Goal: Task Accomplishment & Management: Manage account settings

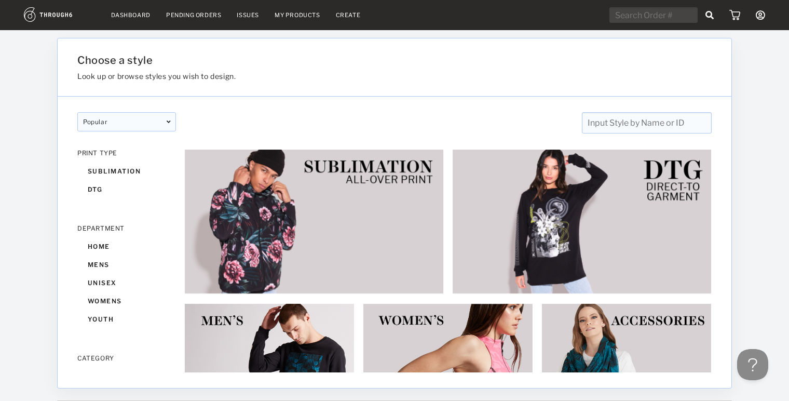
click at [125, 13] on link "Dashboard" at bounding box center [130, 14] width 39 height 7
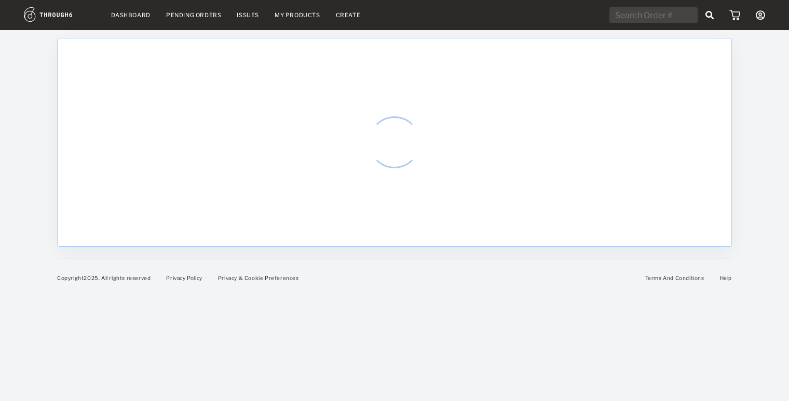
select select "8"
select select "2025"
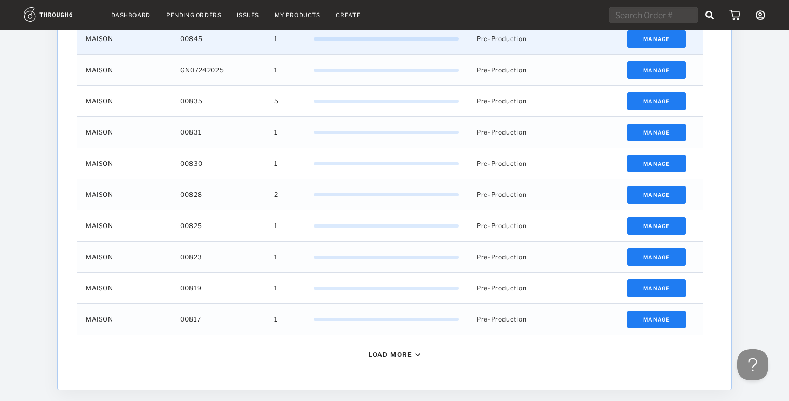
scroll to position [392, 0]
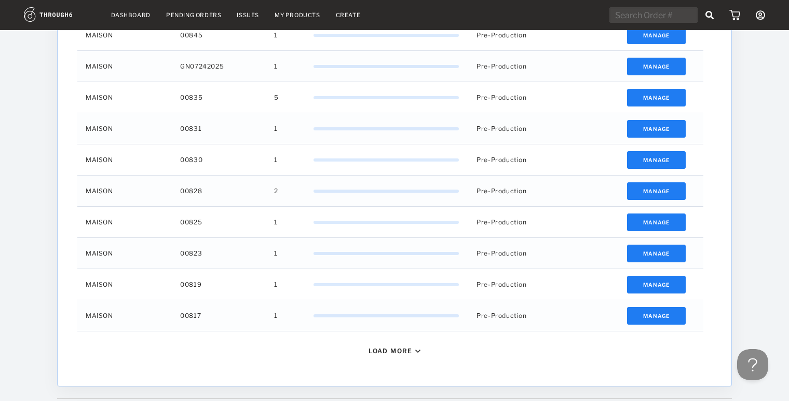
click at [398, 354] on div "Load More" at bounding box center [391, 351] width 44 height 8
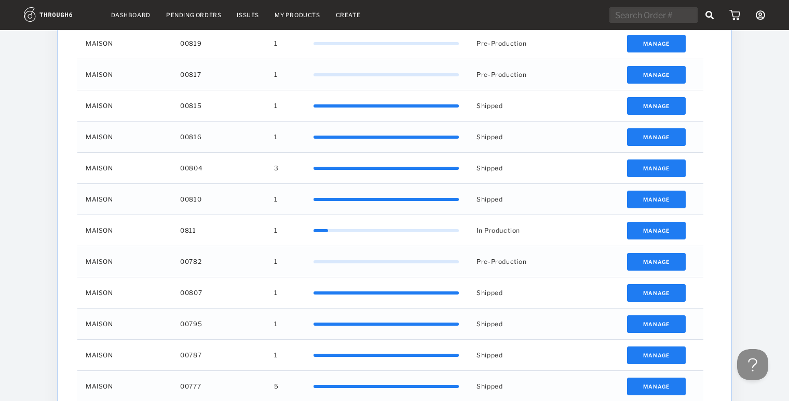
scroll to position [734, 0]
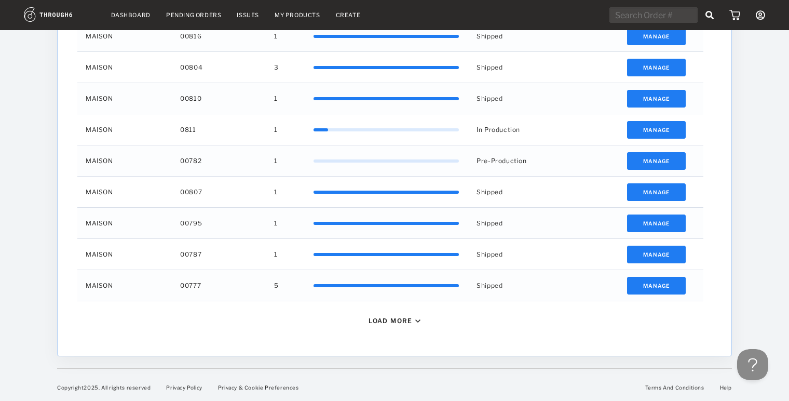
click at [409, 315] on div "Load More" at bounding box center [394, 320] width 643 height 39
click at [398, 320] on div "Load More" at bounding box center [391, 321] width 44 height 8
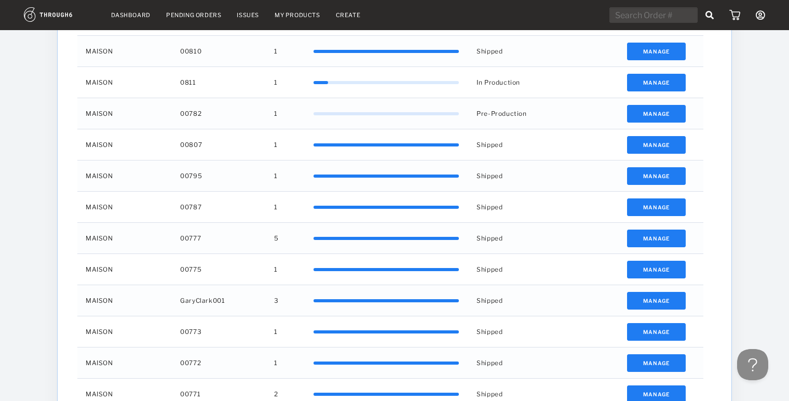
scroll to position [750, 0]
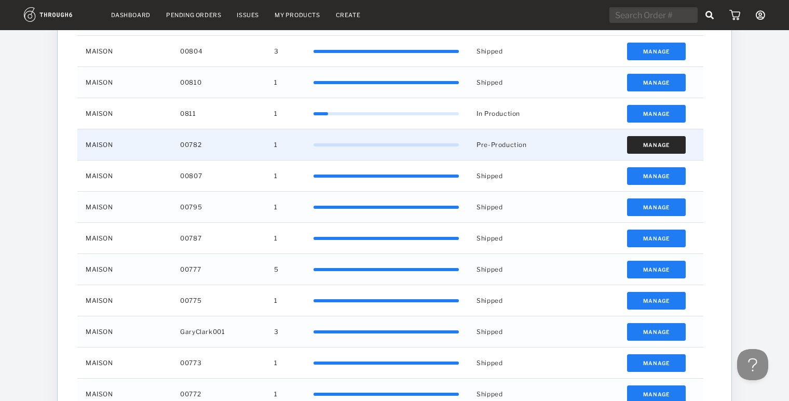
click at [639, 147] on button "Manage" at bounding box center [656, 145] width 59 height 18
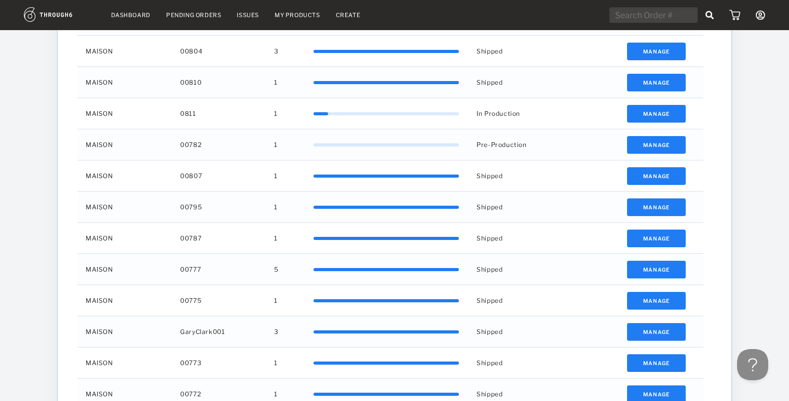
scroll to position [0, 0]
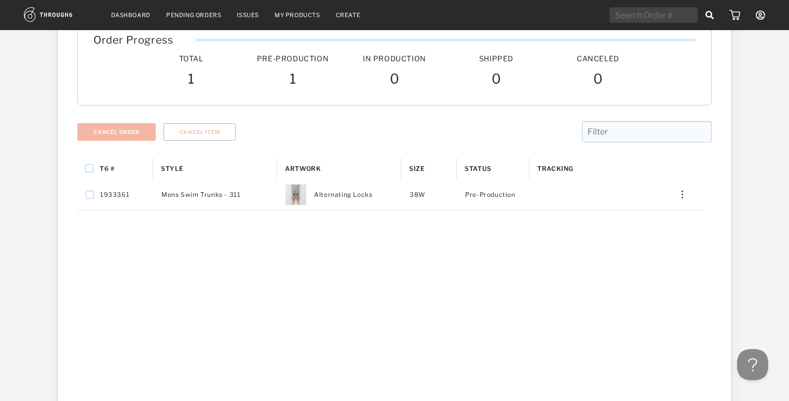
scroll to position [76, 0]
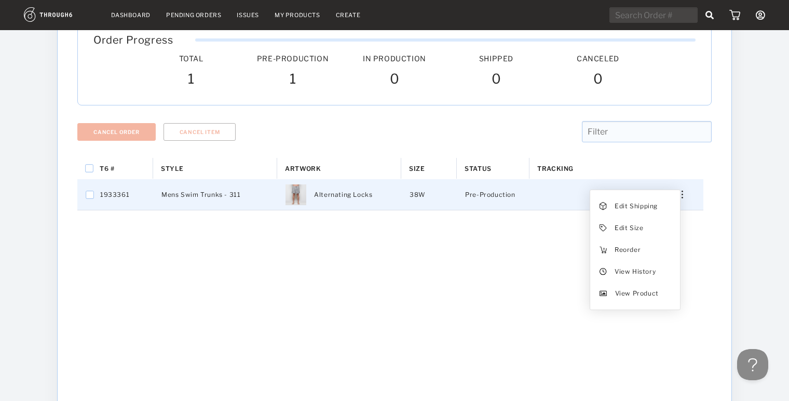
click at [679, 196] on div "Edit Shipping Edit Size Reorder View History View Product" at bounding box center [678, 195] width 25 height 8
click at [640, 270] on span "View History" at bounding box center [635, 271] width 41 height 13
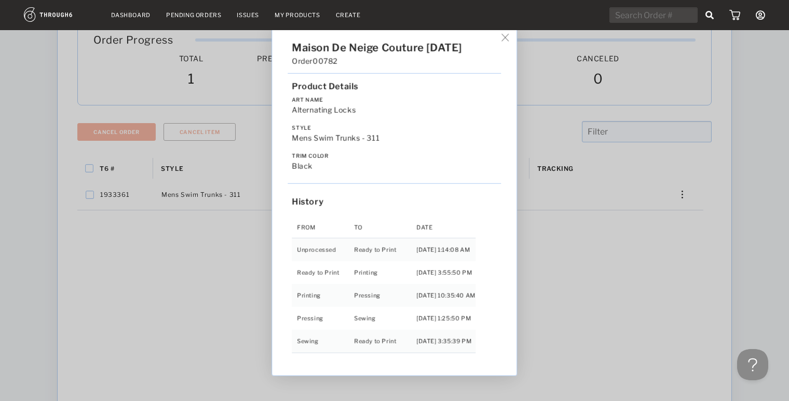
click at [616, 177] on div "Maison De Neige Couture 06/14/25 Order 00782 Product Details Art Name Alternati…" at bounding box center [394, 200] width 789 height 401
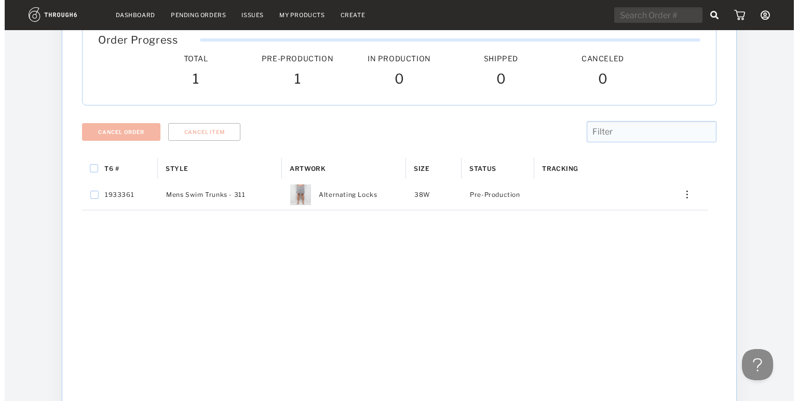
scroll to position [0, 0]
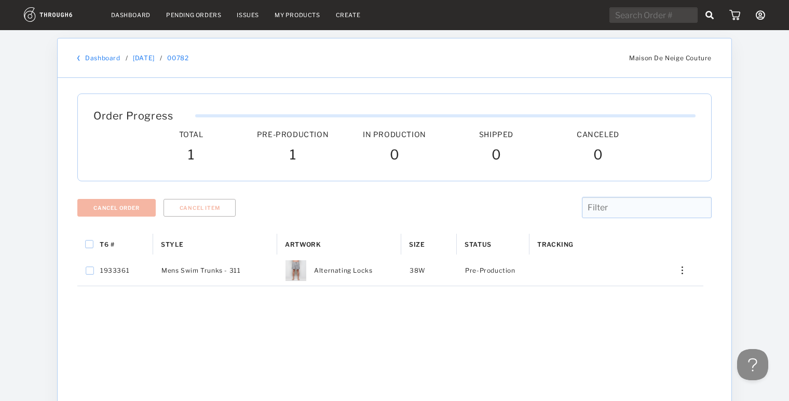
click at [48, 18] on img at bounding box center [60, 14] width 72 height 15
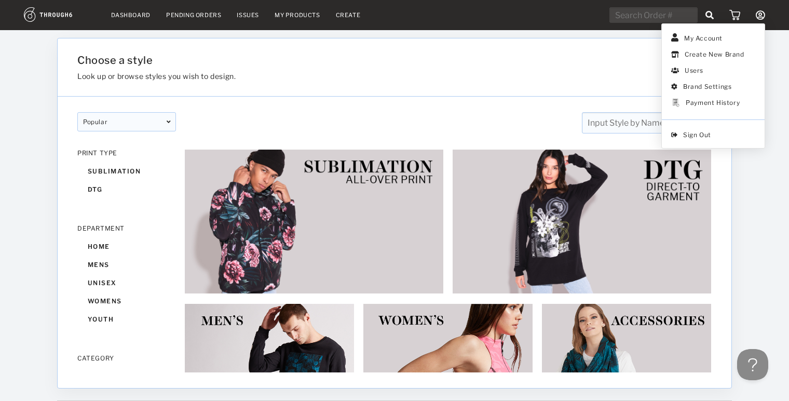
click at [759, 13] on icon at bounding box center [760, 14] width 9 height 9
click at [717, 38] on link "My Account" at bounding box center [713, 37] width 92 height 17
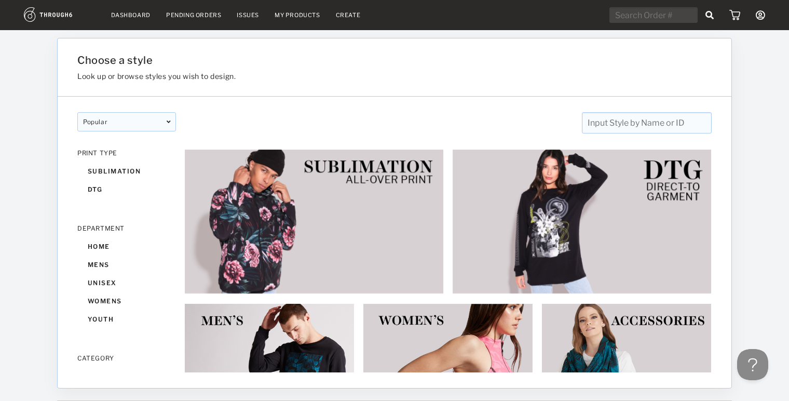
click at [64, 15] on img at bounding box center [60, 14] width 72 height 15
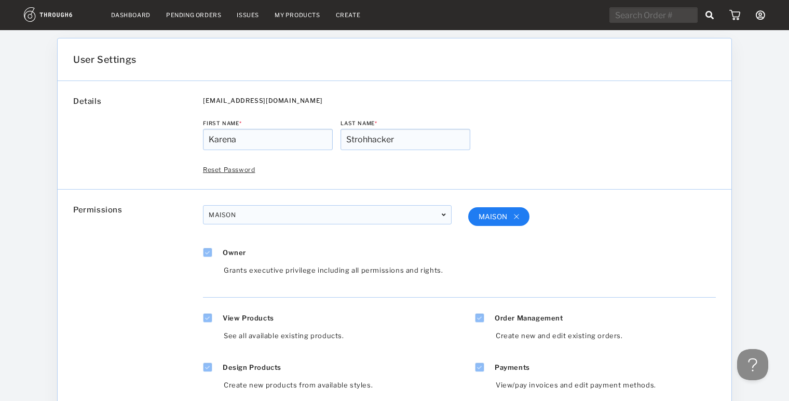
click at [763, 17] on icon at bounding box center [760, 14] width 9 height 9
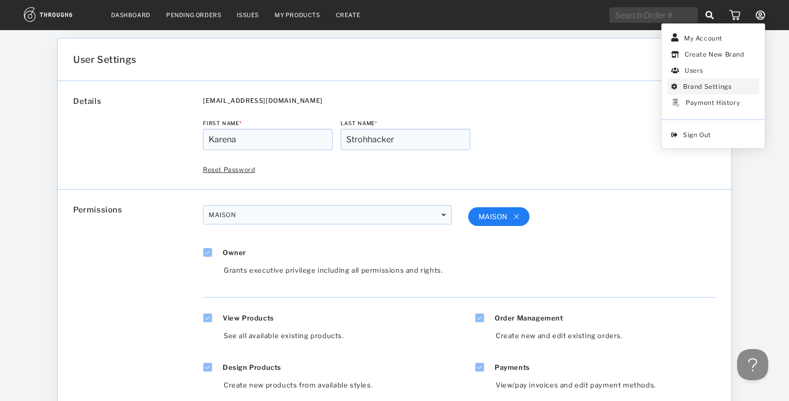
click at [721, 87] on link "Brand Settings" at bounding box center [713, 86] width 92 height 16
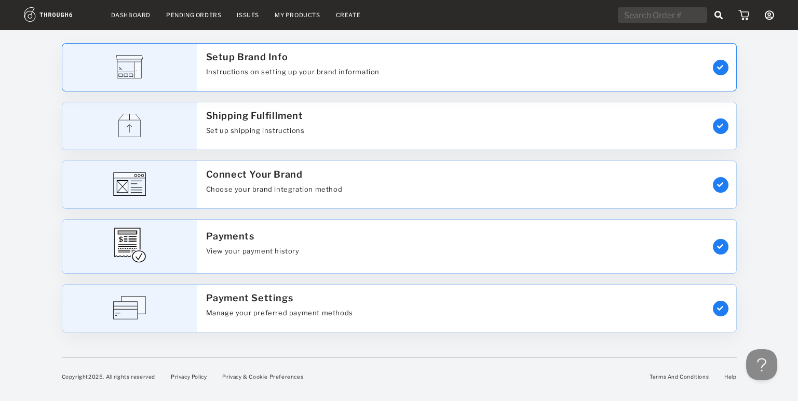
click at [584, 62] on div "Setup Brand Info Instructions on setting up your brand information" at bounding box center [451, 67] width 506 height 47
